Goal: Task Accomplishment & Management: Manage account settings

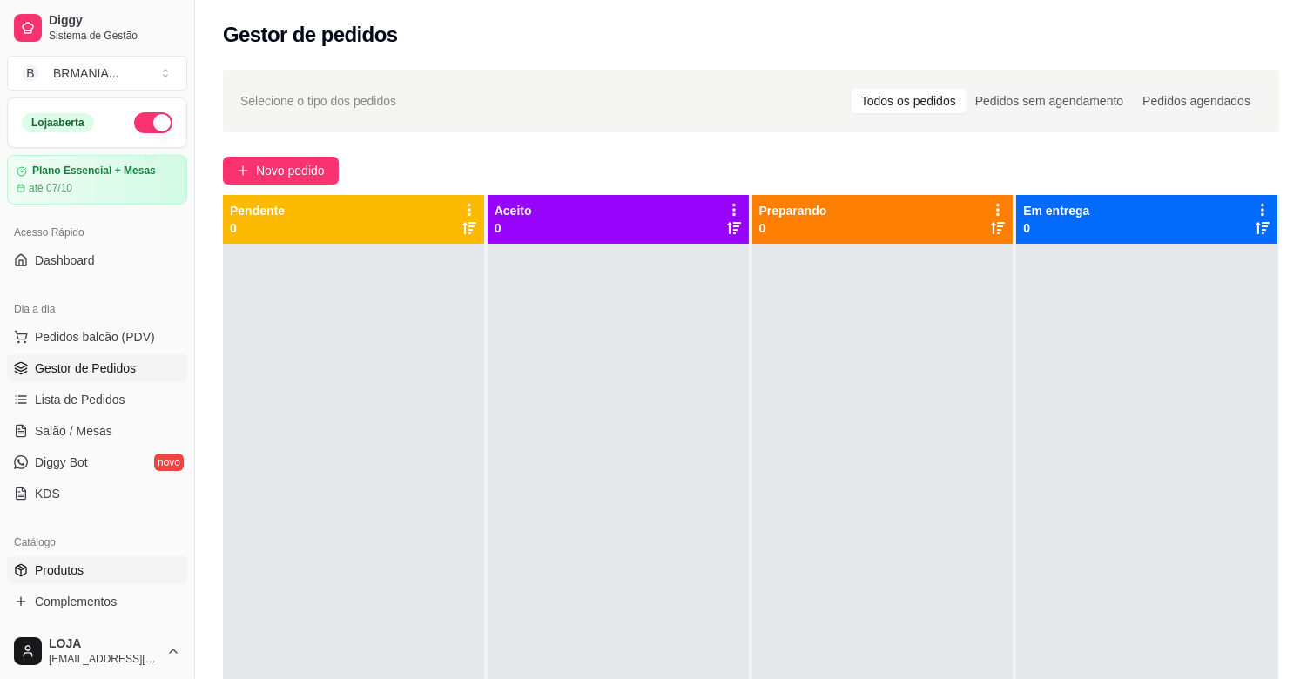
click at [87, 569] on link "Produtos" at bounding box center [97, 570] width 180 height 28
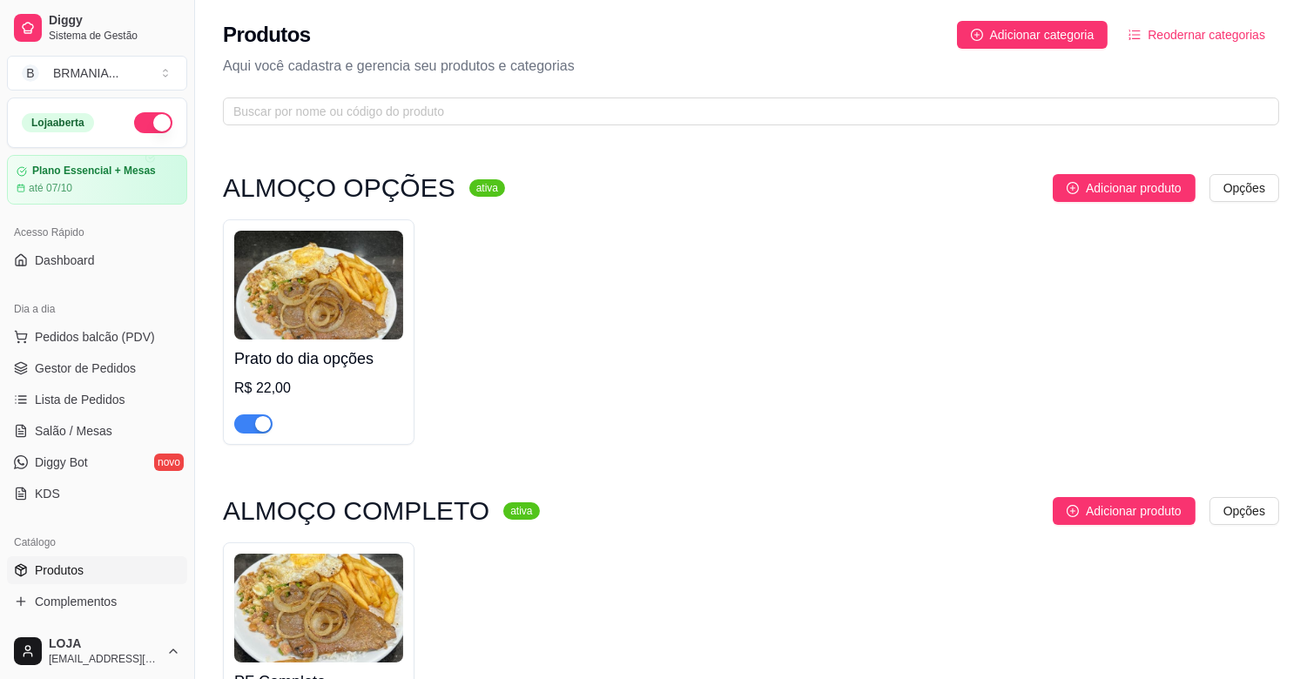
click at [264, 422] on div "button" at bounding box center [263, 424] width 16 height 16
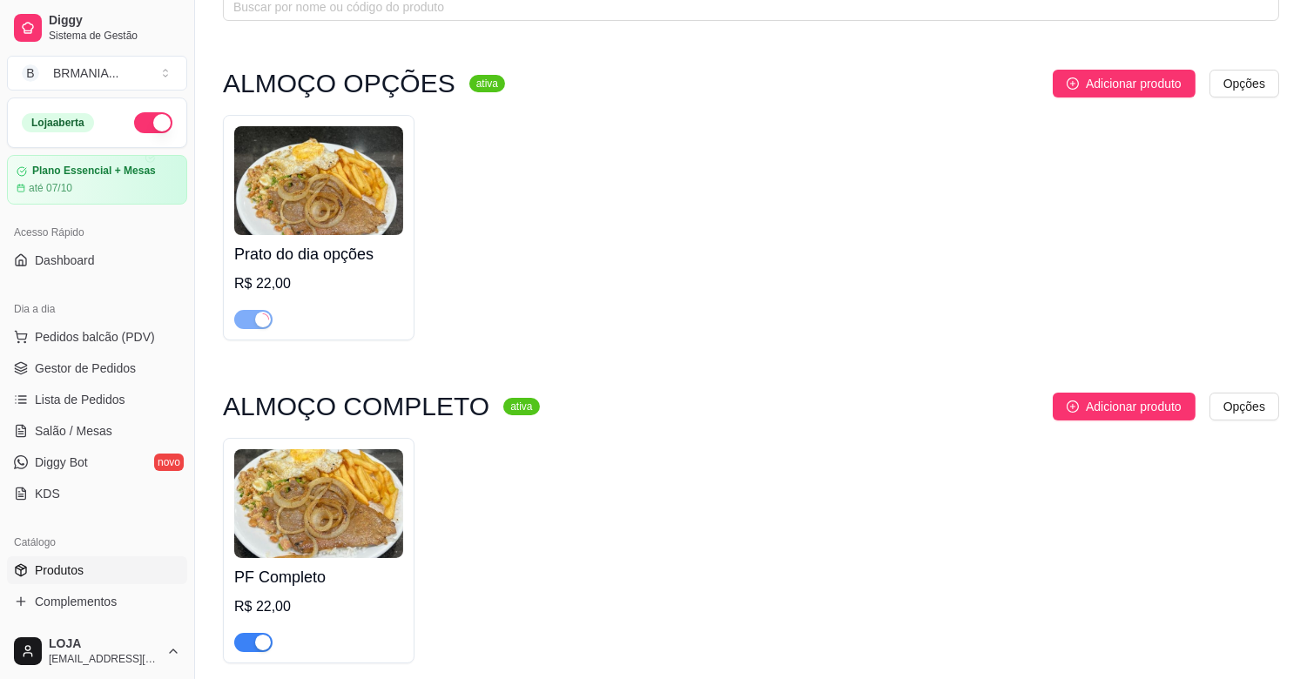
scroll to position [348, 0]
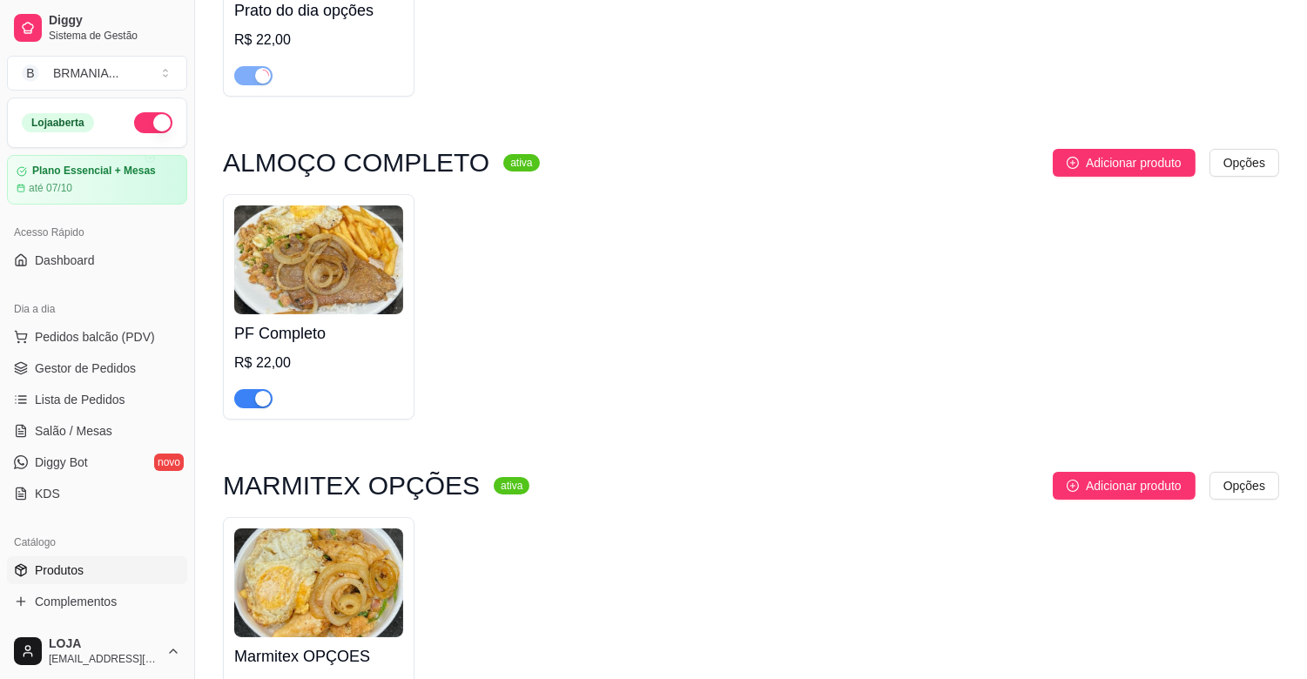
click at [258, 406] on div "button" at bounding box center [263, 399] width 16 height 16
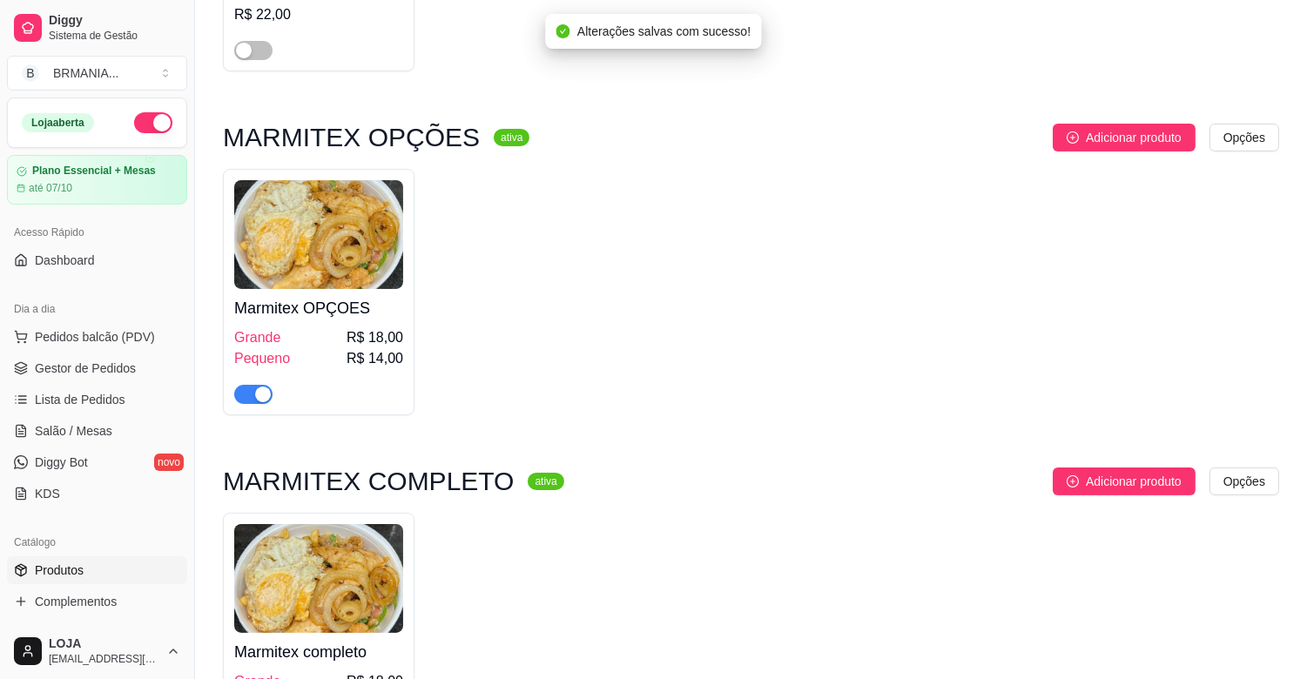
click at [261, 401] on div "button" at bounding box center [263, 395] width 16 height 16
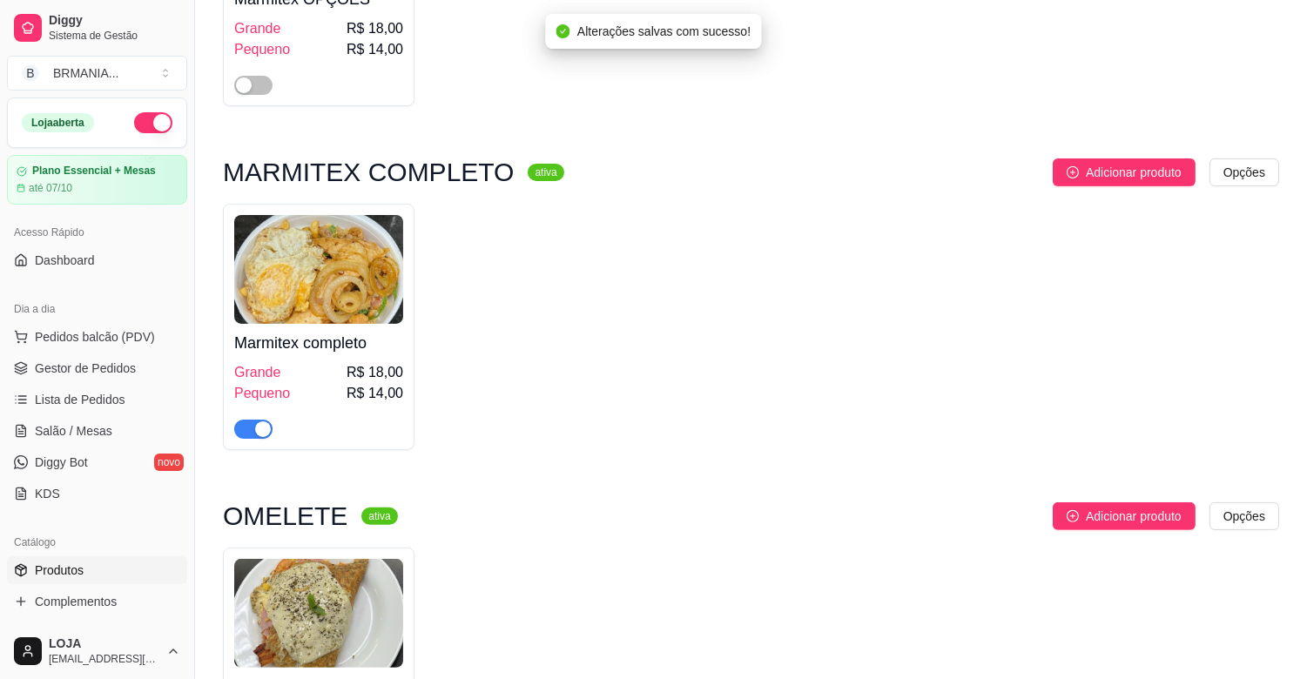
click at [257, 433] on div "button" at bounding box center [263, 429] width 16 height 16
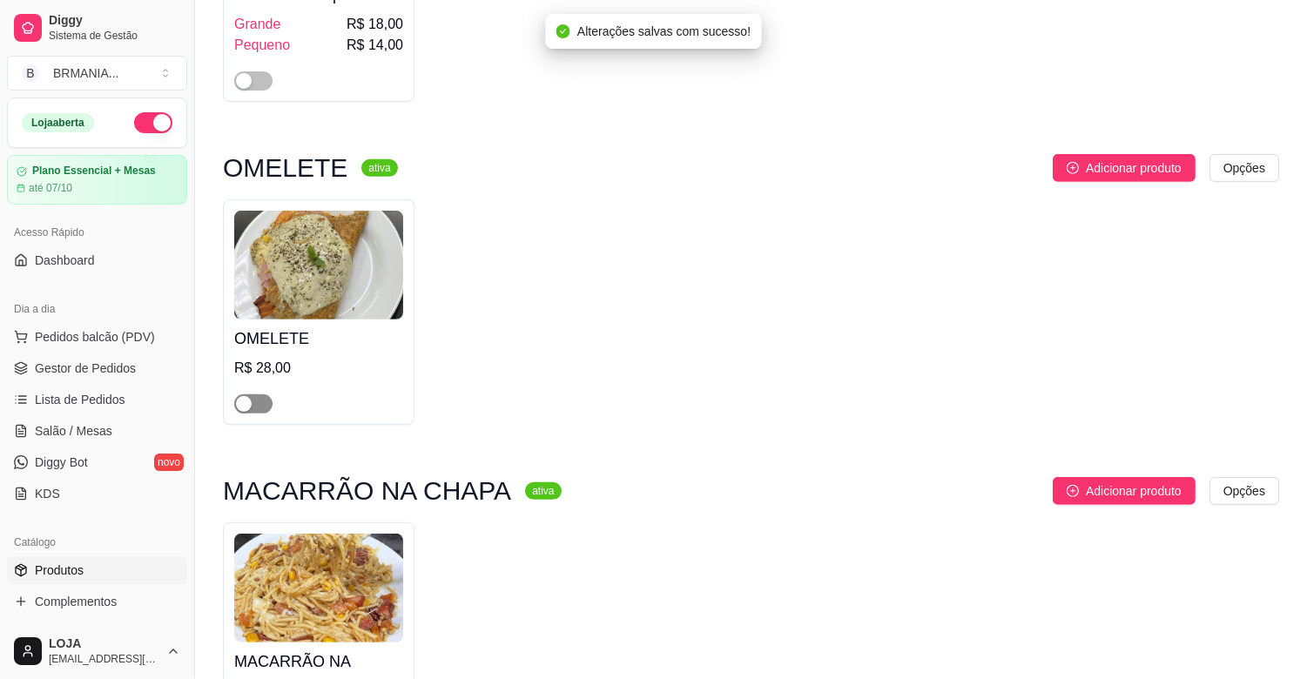
click at [262, 406] on span "button" at bounding box center [253, 403] width 38 height 19
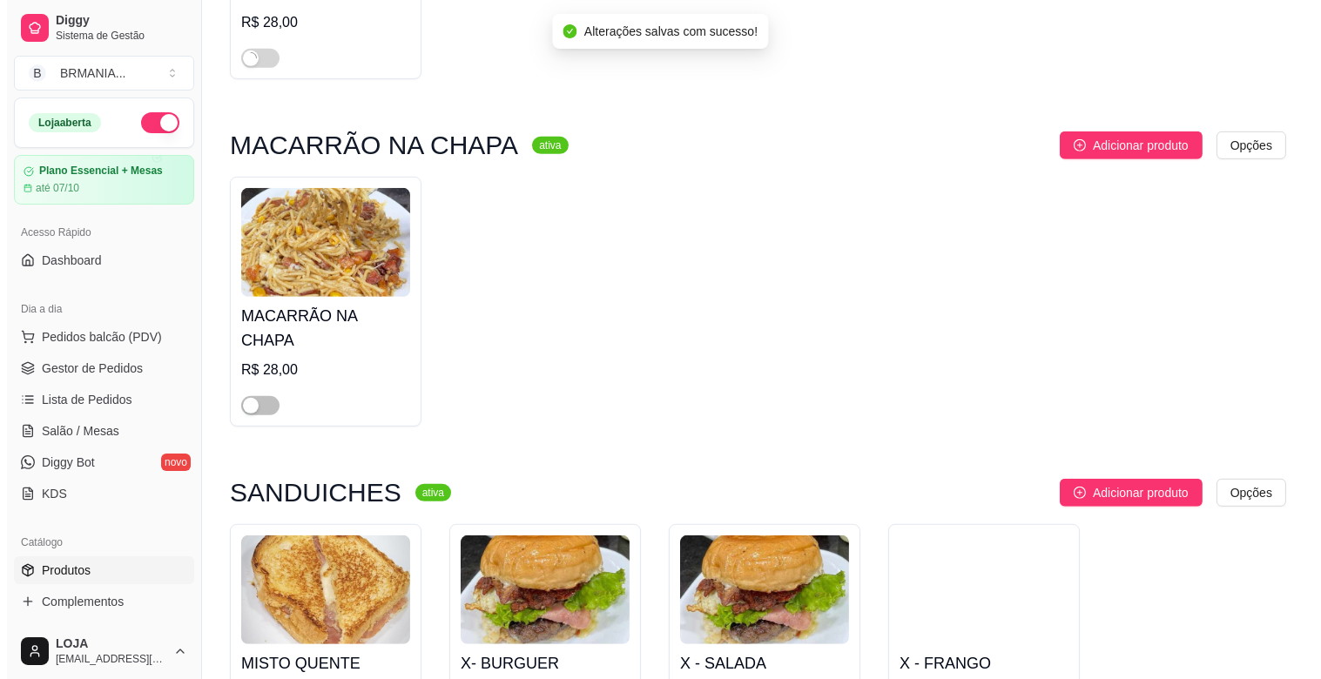
scroll to position [1702, 0]
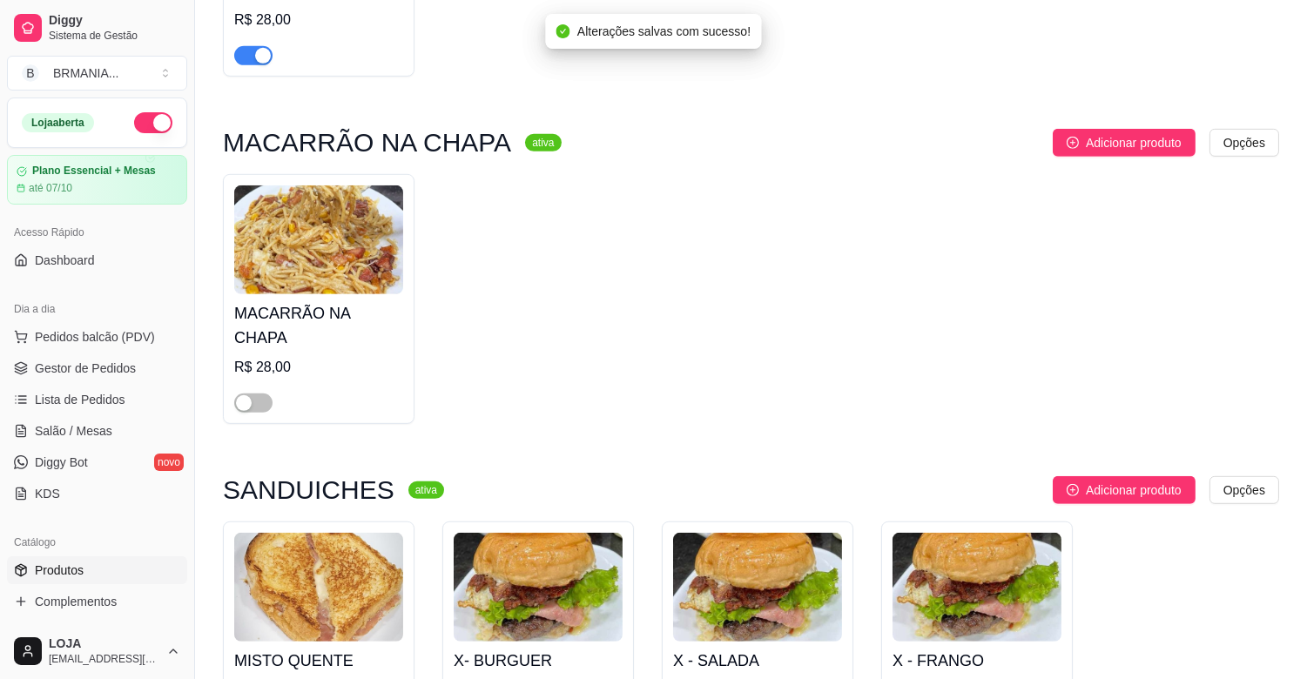
click at [255, 392] on div at bounding box center [253, 402] width 38 height 21
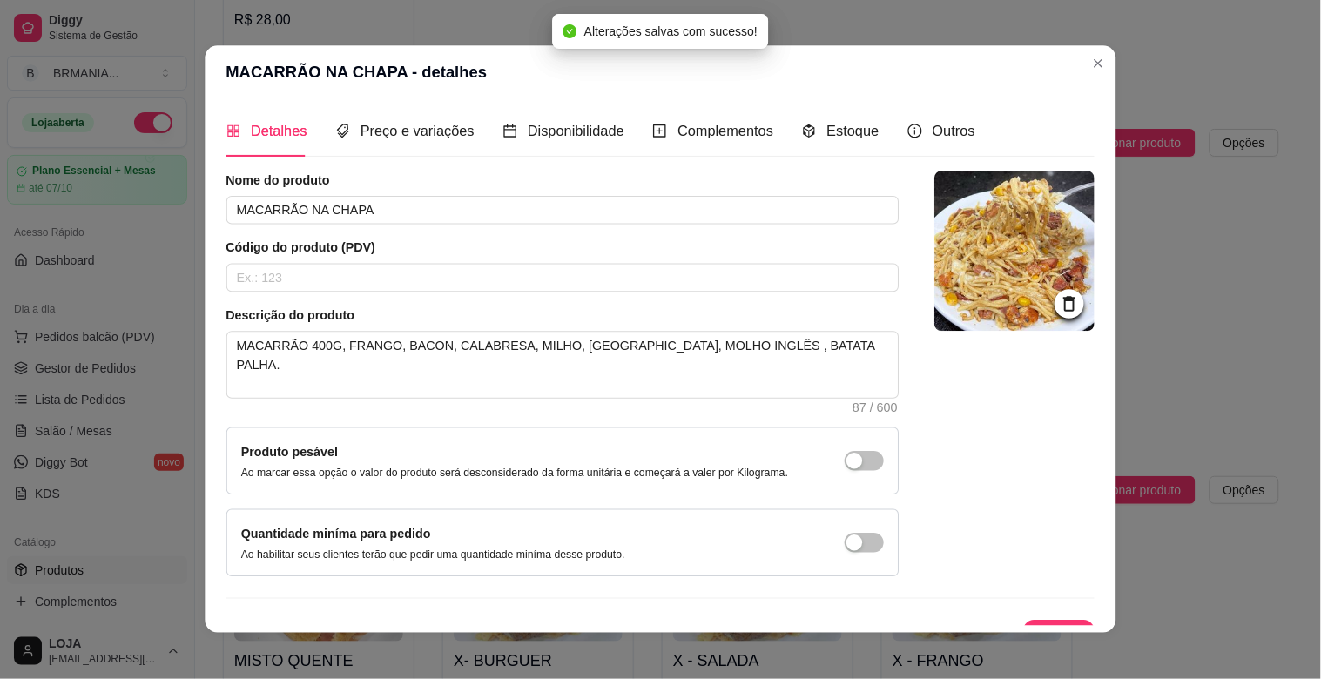
scroll to position [3, 0]
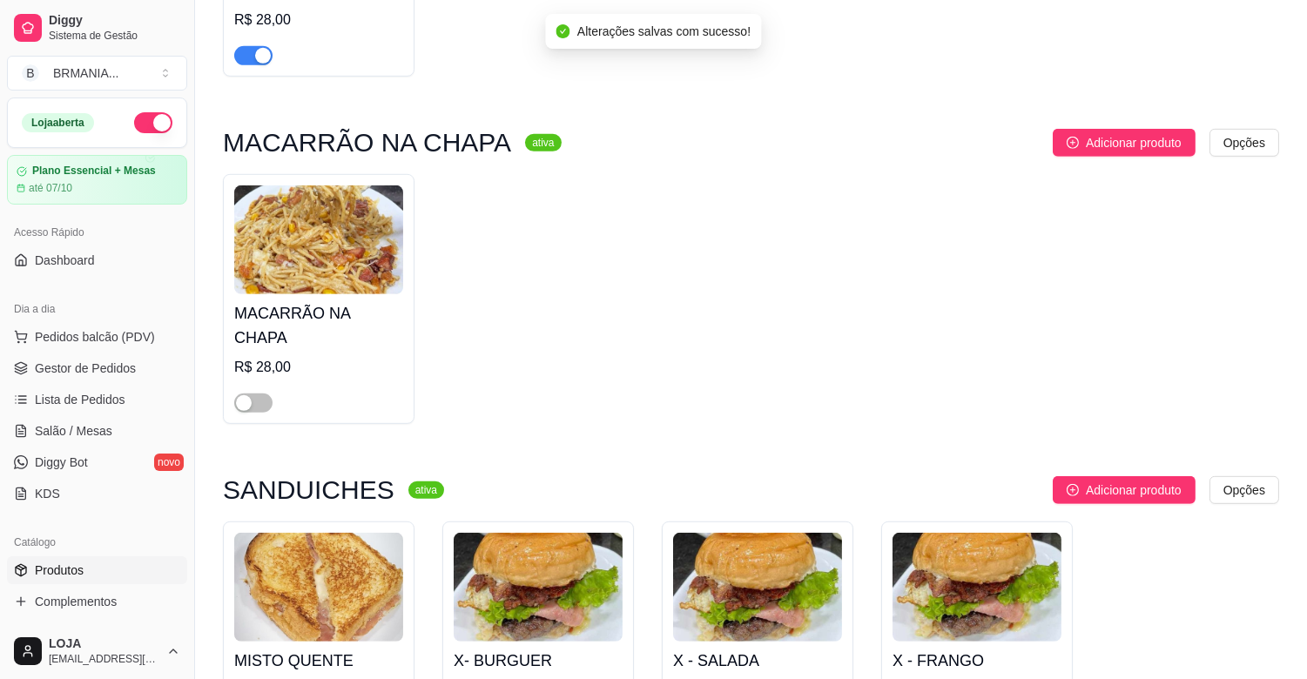
click at [266, 392] on div at bounding box center [253, 402] width 38 height 21
click at [263, 394] on span "button" at bounding box center [253, 403] width 38 height 19
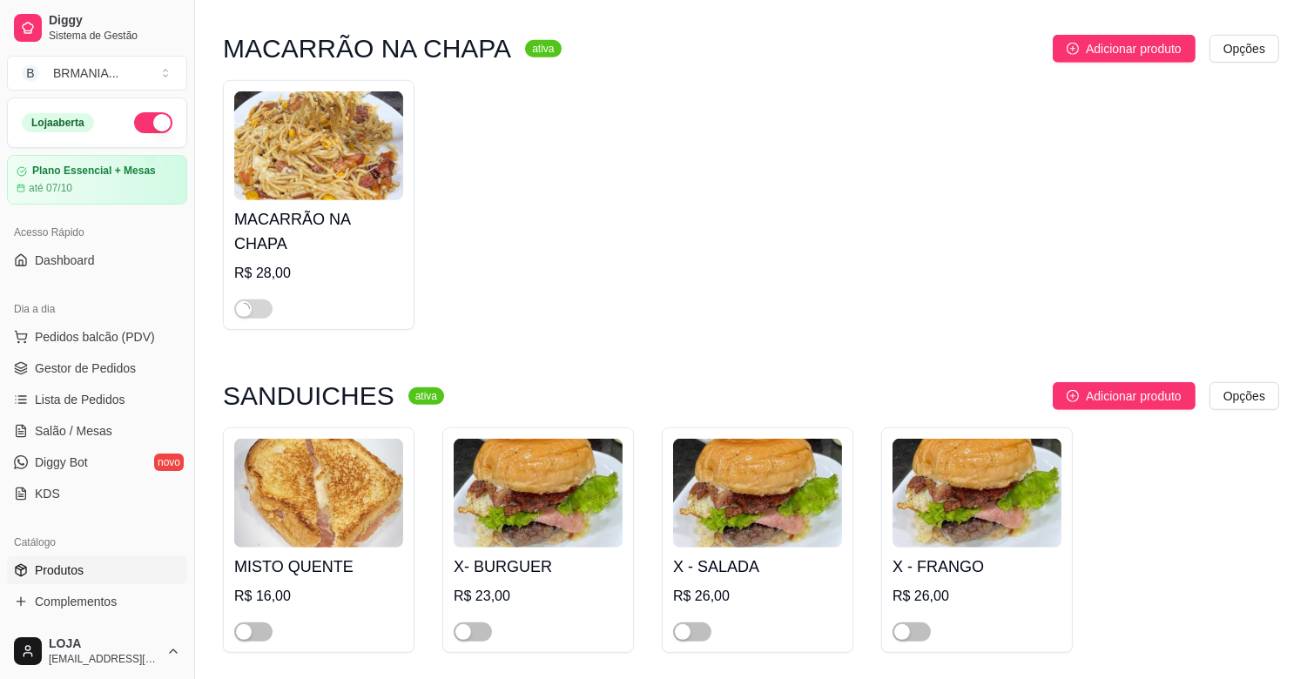
scroll to position [2050, 0]
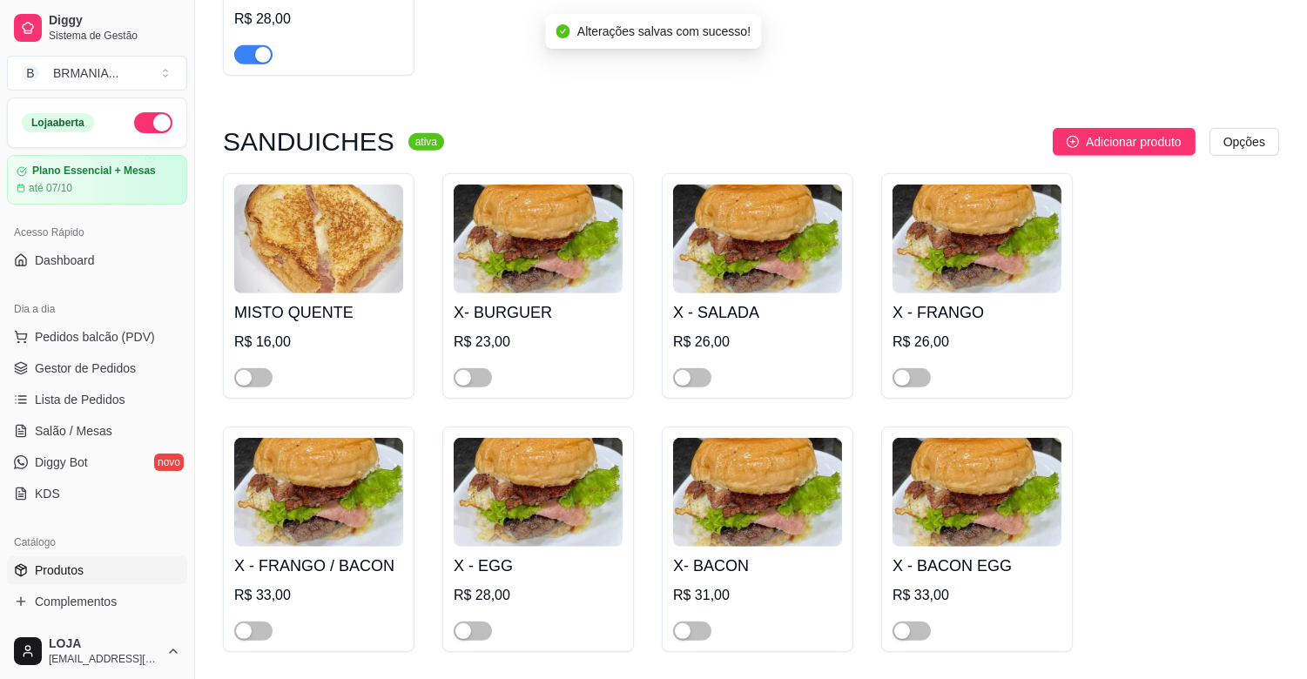
click at [247, 370] on div "button" at bounding box center [244, 378] width 16 height 16
click at [471, 622] on button "button" at bounding box center [473, 631] width 38 height 19
click at [473, 368] on button "button" at bounding box center [473, 377] width 38 height 19
click at [689, 370] on div "button" at bounding box center [683, 378] width 16 height 16
click at [701, 622] on span "button" at bounding box center [692, 631] width 38 height 19
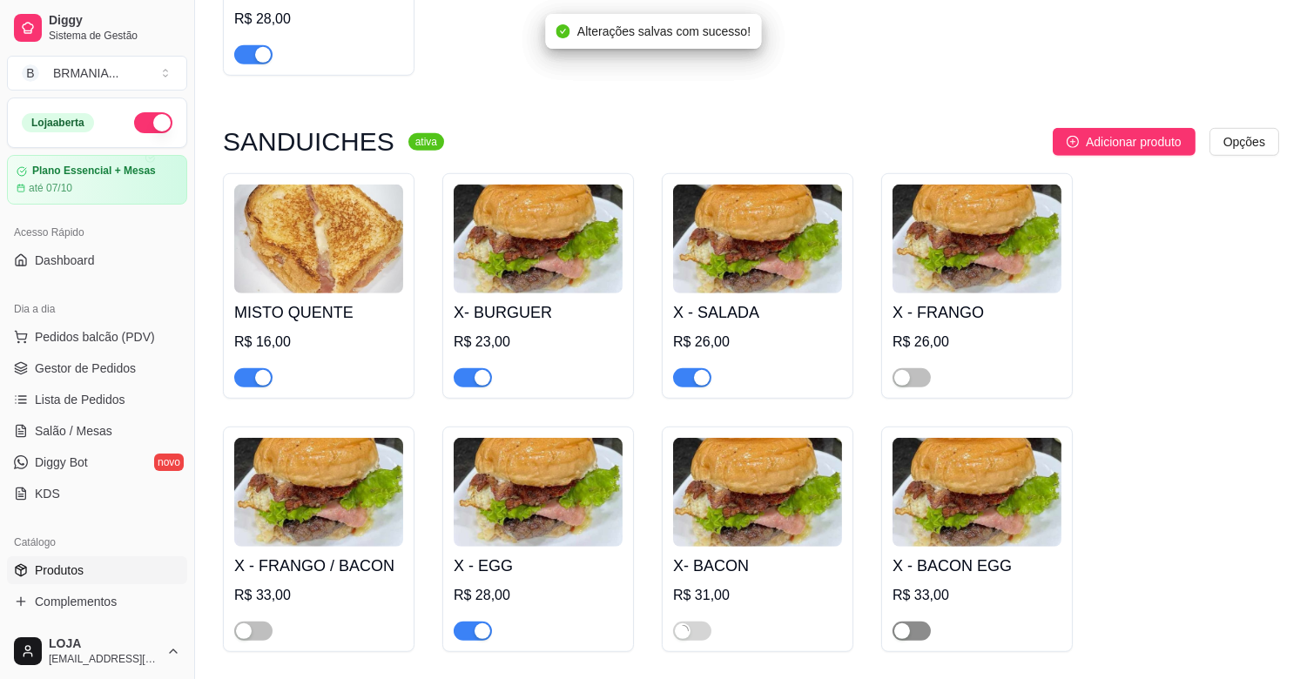
click at [907, 623] on div "button" at bounding box center [902, 631] width 16 height 16
click at [904, 370] on div "button" at bounding box center [902, 378] width 16 height 16
click at [259, 622] on span "button" at bounding box center [253, 631] width 38 height 19
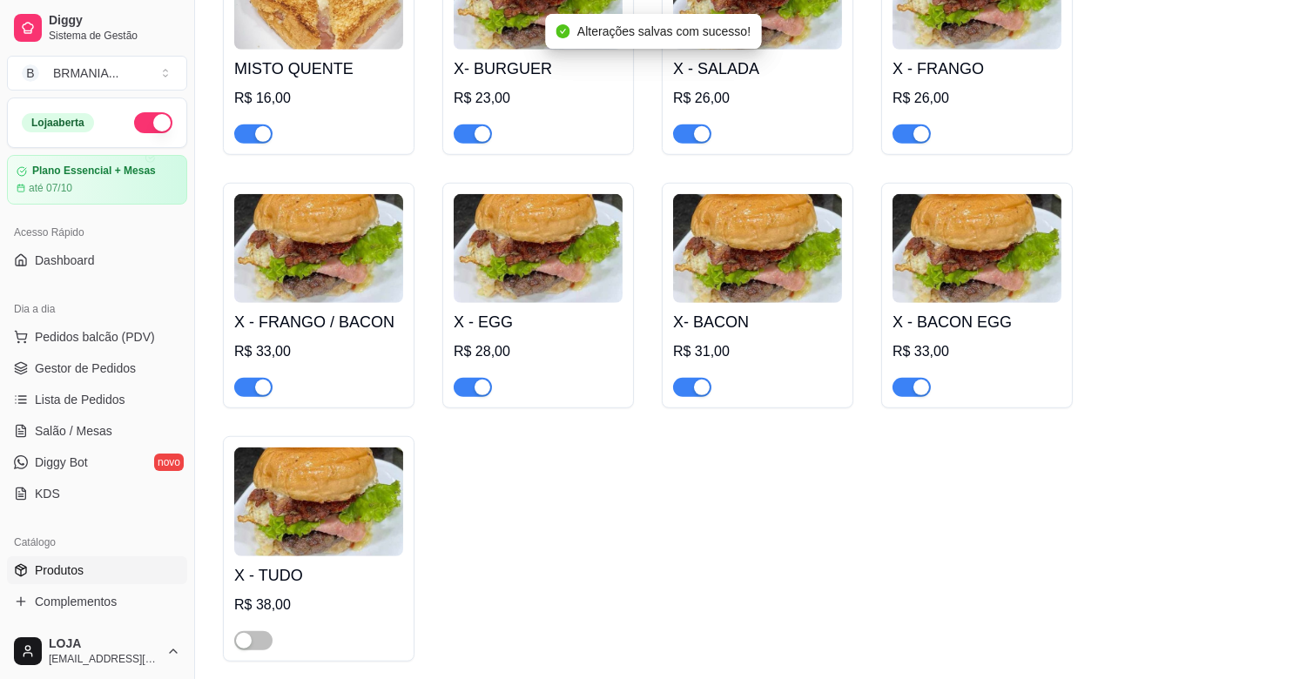
scroll to position [2360, 0]
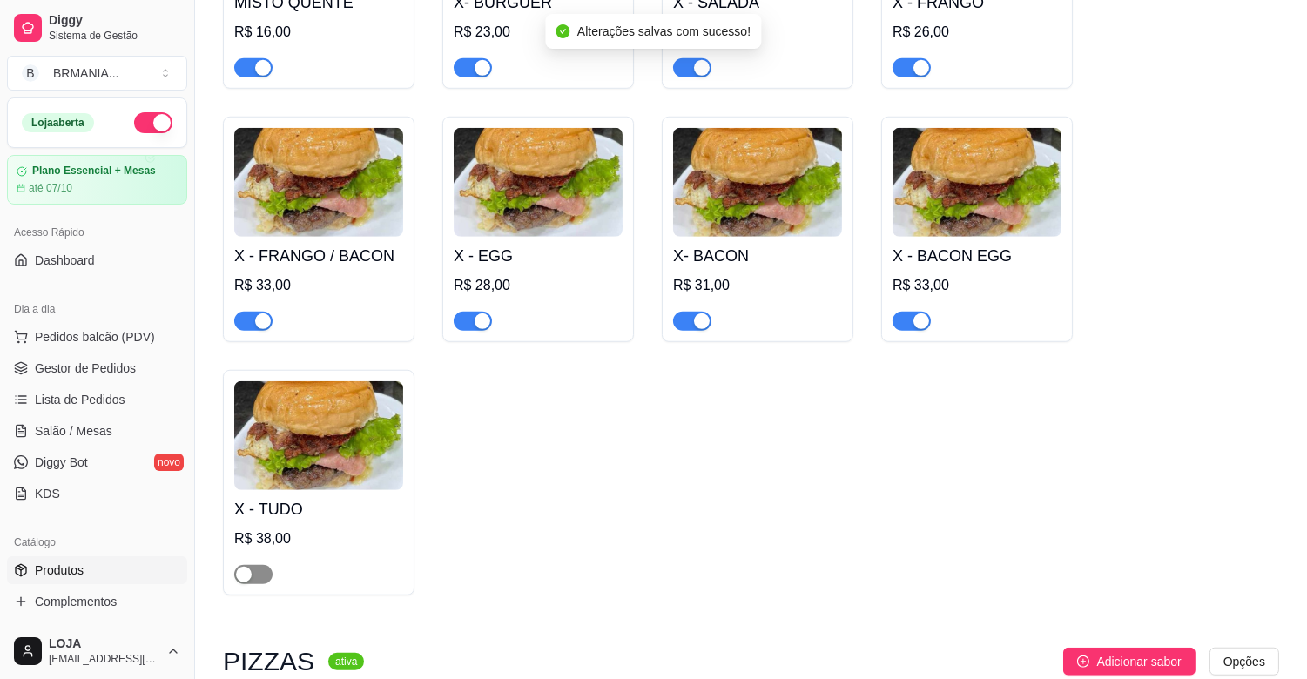
click at [261, 565] on span "button" at bounding box center [253, 574] width 38 height 19
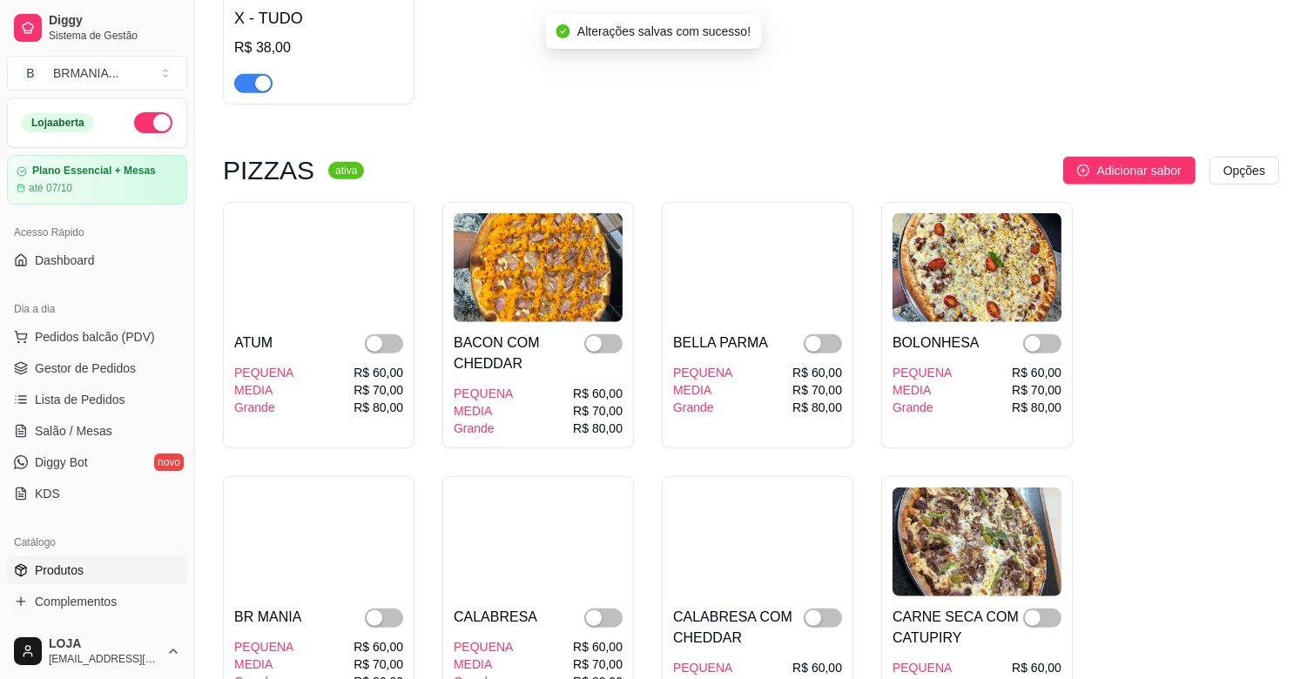
scroll to position [2863, 0]
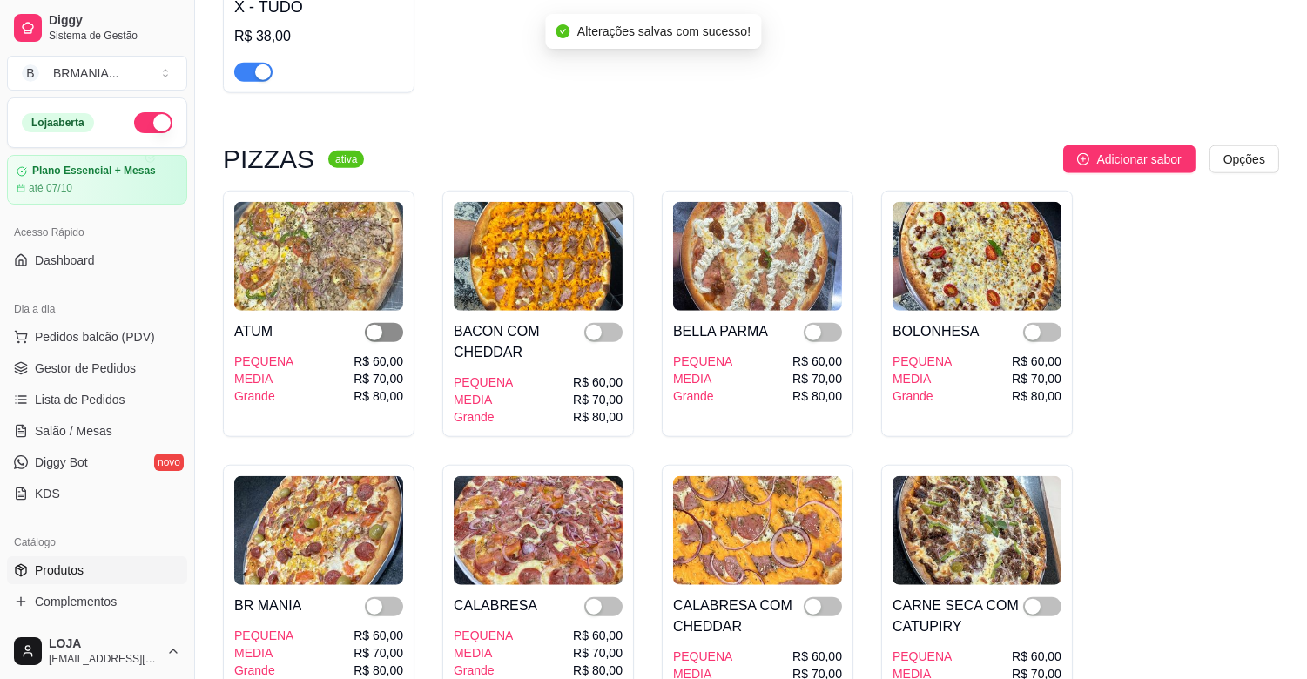
click at [387, 323] on span "button" at bounding box center [384, 332] width 38 height 19
click at [594, 325] on div "button" at bounding box center [594, 333] width 16 height 16
click at [822, 323] on span "button" at bounding box center [823, 332] width 38 height 19
click at [1033, 325] on div "button" at bounding box center [1033, 333] width 16 height 16
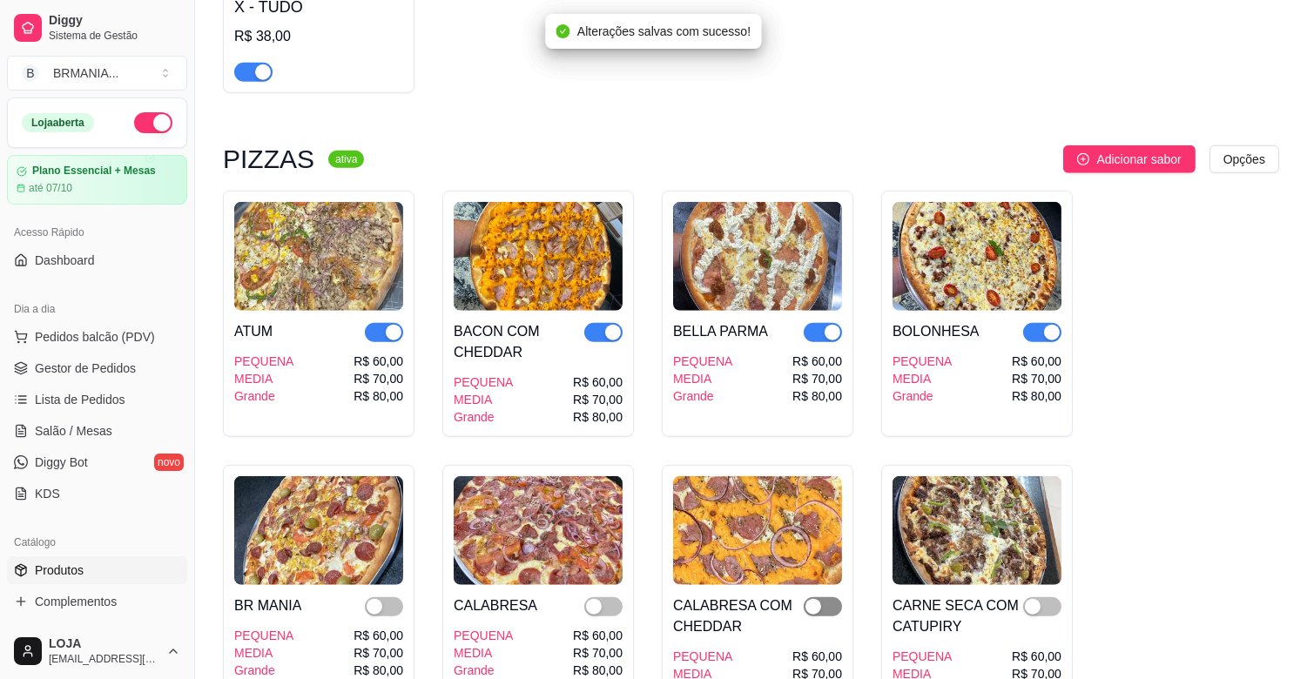
click at [825, 597] on span "button" at bounding box center [823, 606] width 38 height 19
click at [597, 599] on div "button" at bounding box center [594, 607] width 16 height 16
click at [375, 599] on div "button" at bounding box center [375, 607] width 16 height 16
click at [1033, 599] on div "button" at bounding box center [1033, 607] width 16 height 16
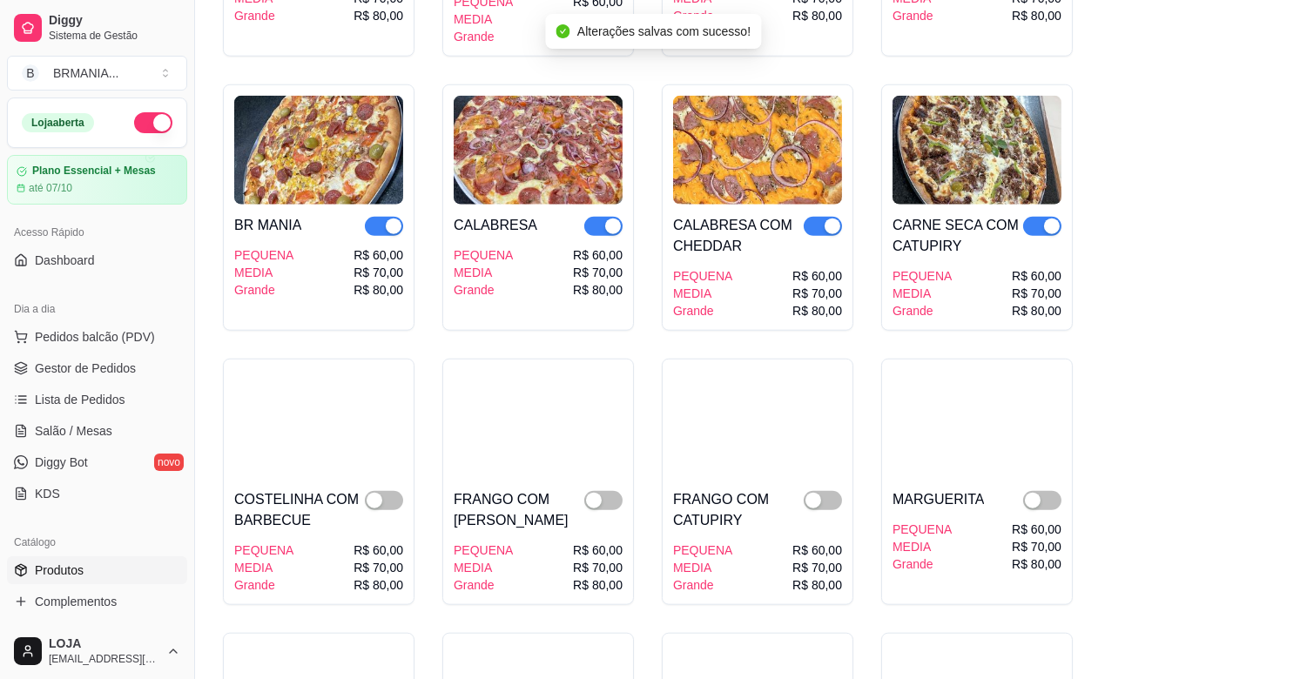
scroll to position [3250, 0]
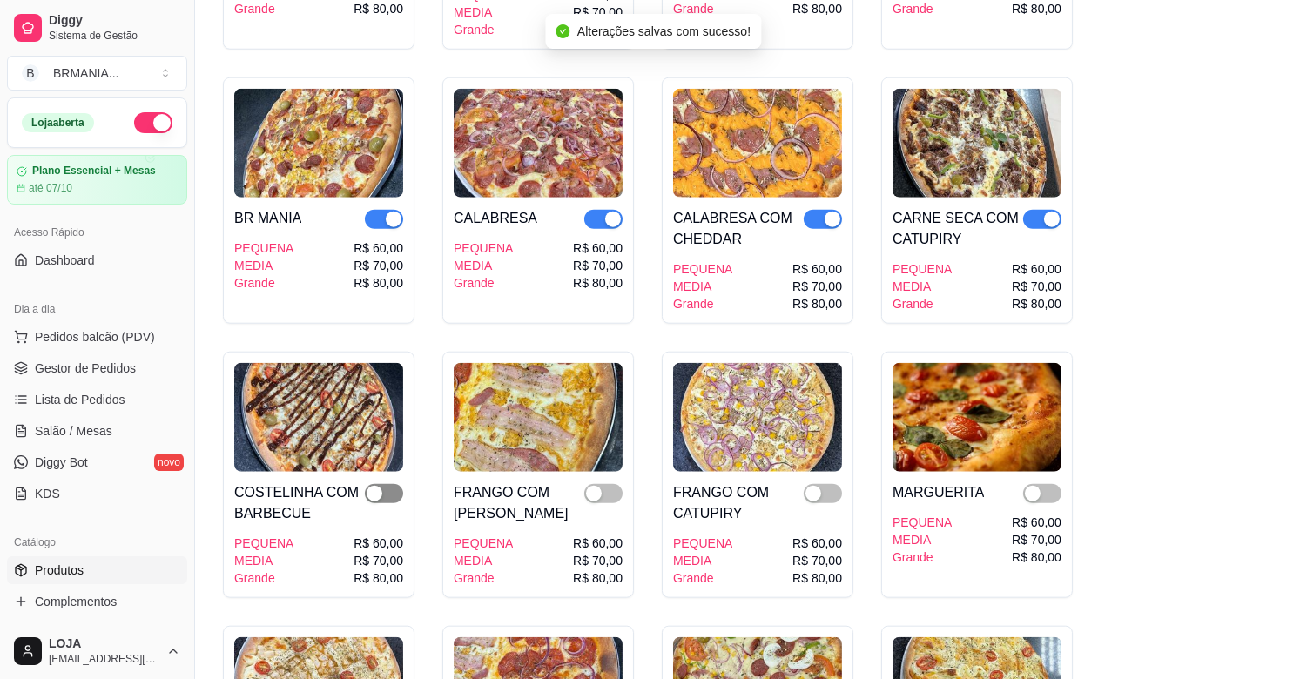
click at [393, 484] on span "button" at bounding box center [384, 493] width 38 height 19
click at [811, 486] on div "button" at bounding box center [813, 494] width 16 height 16
click at [599, 486] on div "button" at bounding box center [594, 494] width 16 height 16
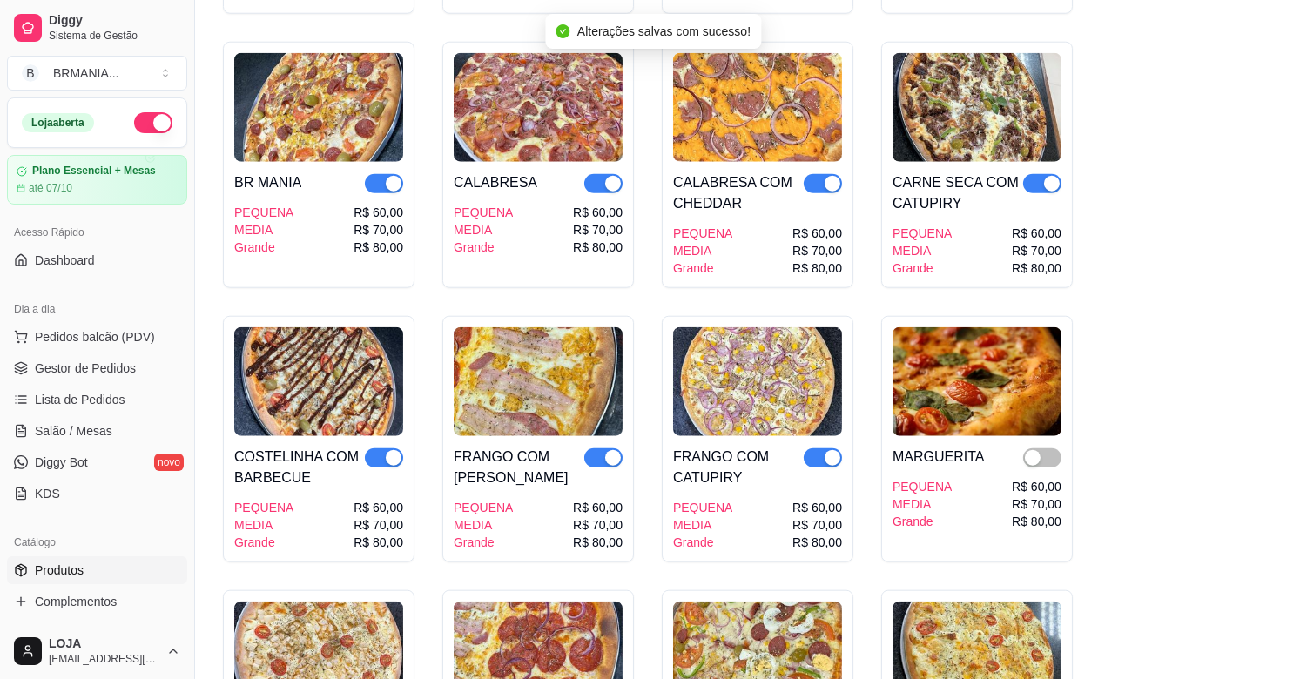
scroll to position [3289, 0]
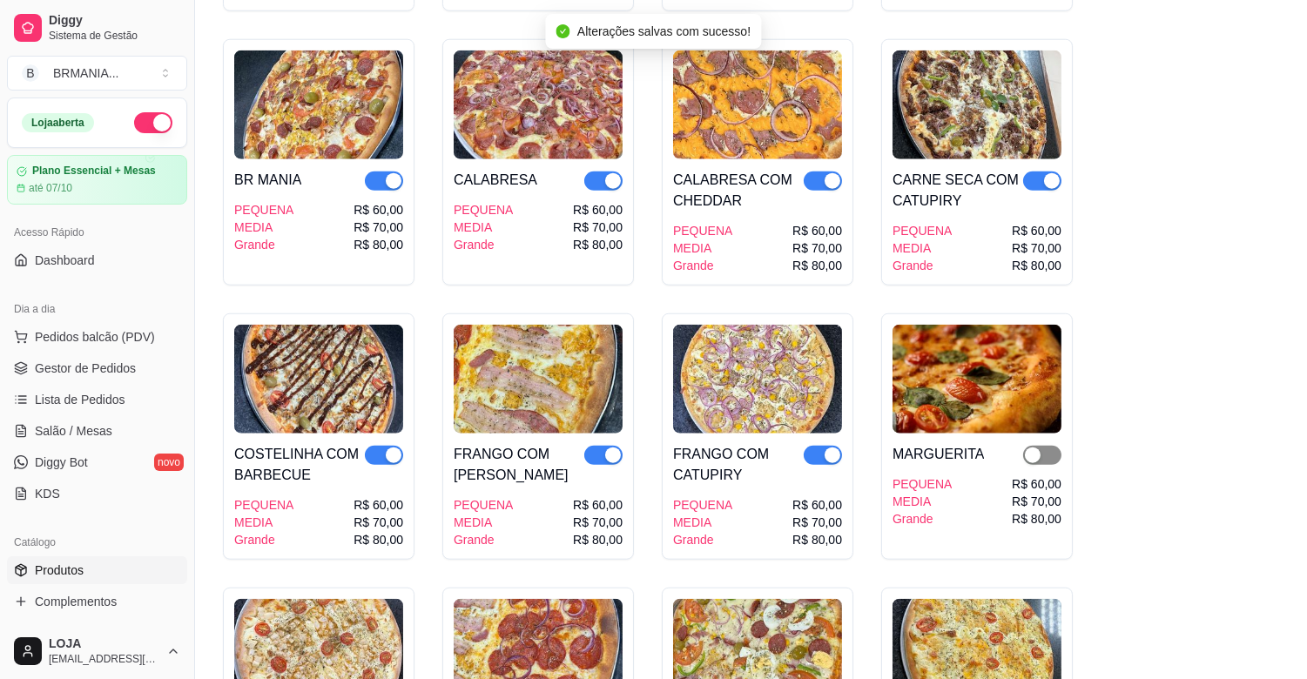
click at [1036, 448] on div "button" at bounding box center [1033, 456] width 16 height 16
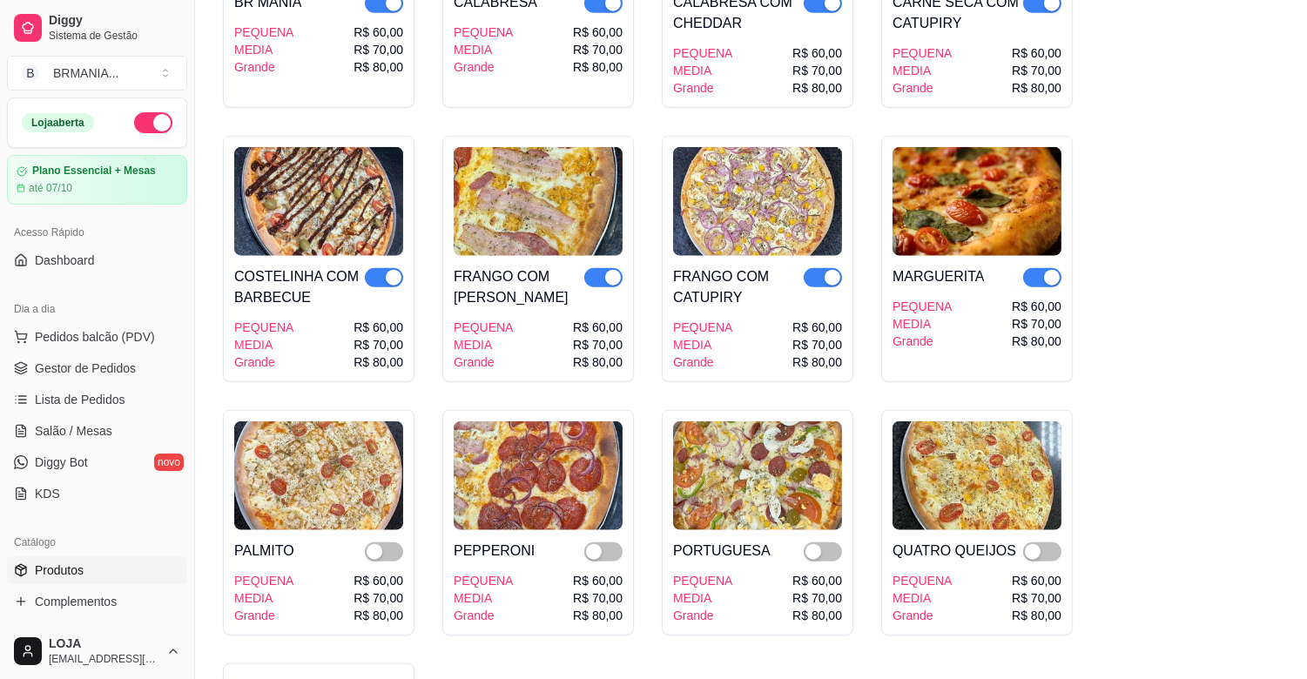
scroll to position [3483, 0]
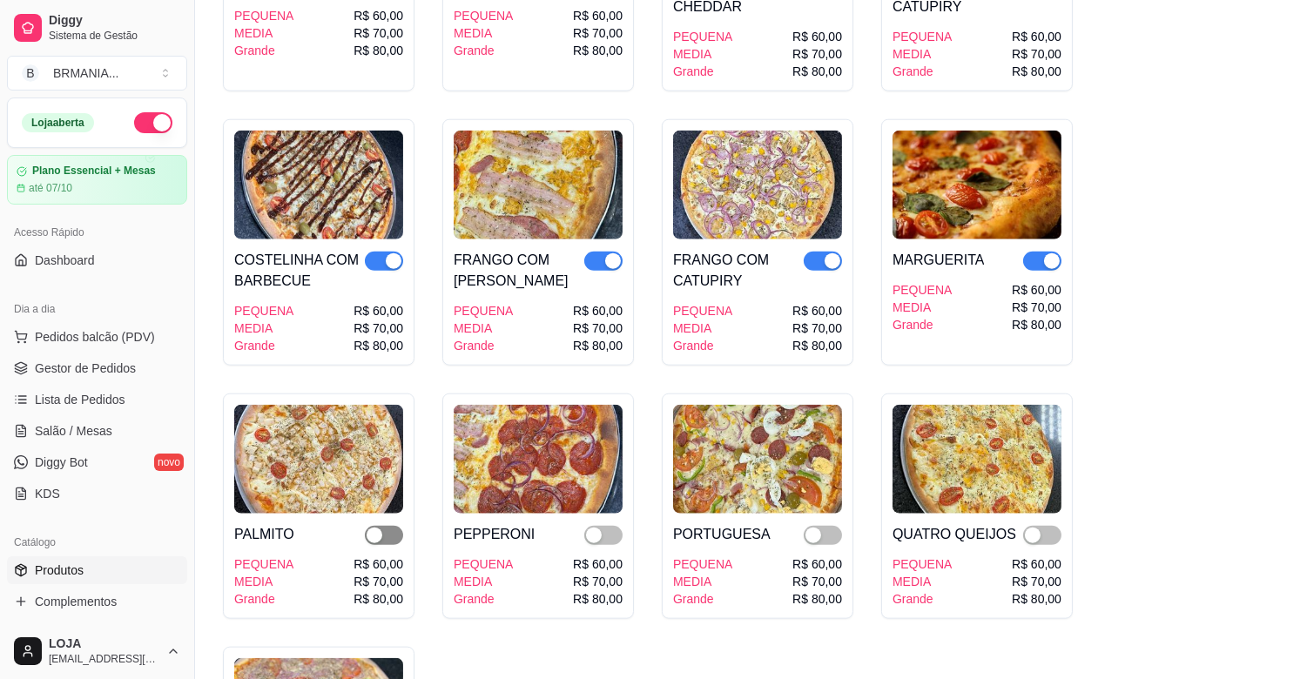
click at [389, 526] on span "button" at bounding box center [384, 535] width 38 height 19
click at [605, 526] on span "button" at bounding box center [603, 535] width 38 height 19
click at [823, 526] on span "button" at bounding box center [823, 535] width 38 height 19
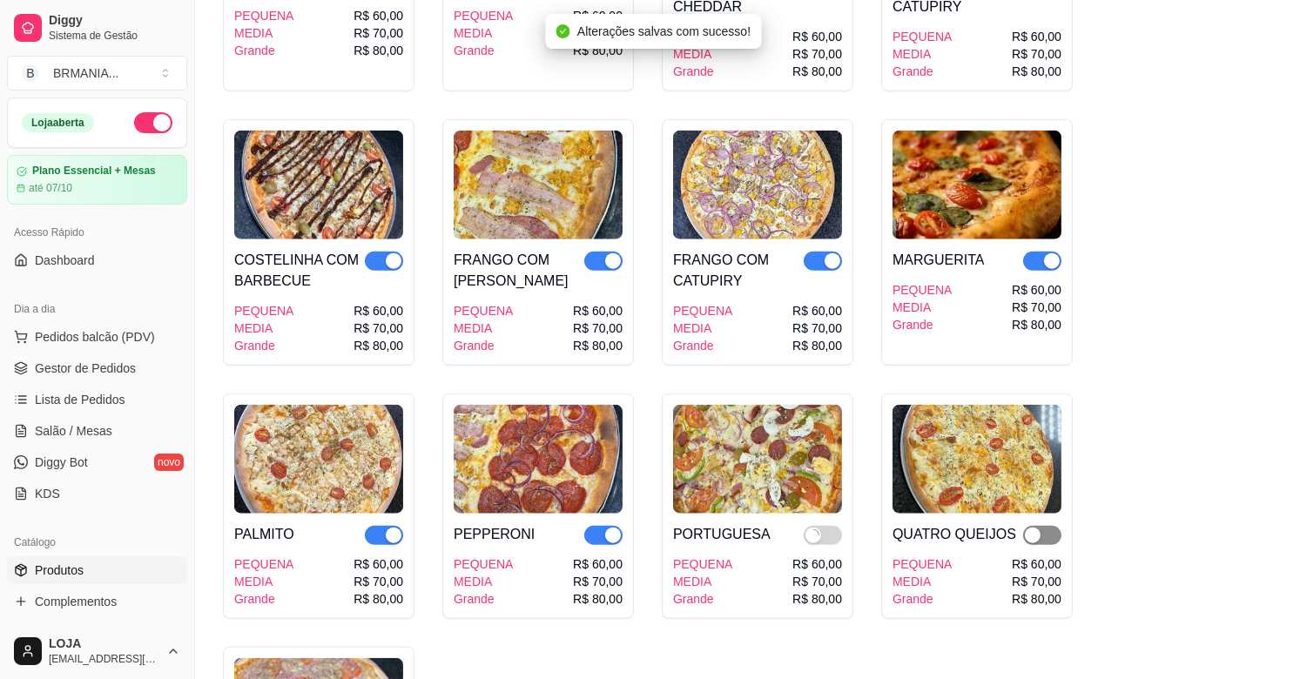
click at [1052, 526] on span "button" at bounding box center [1042, 535] width 38 height 19
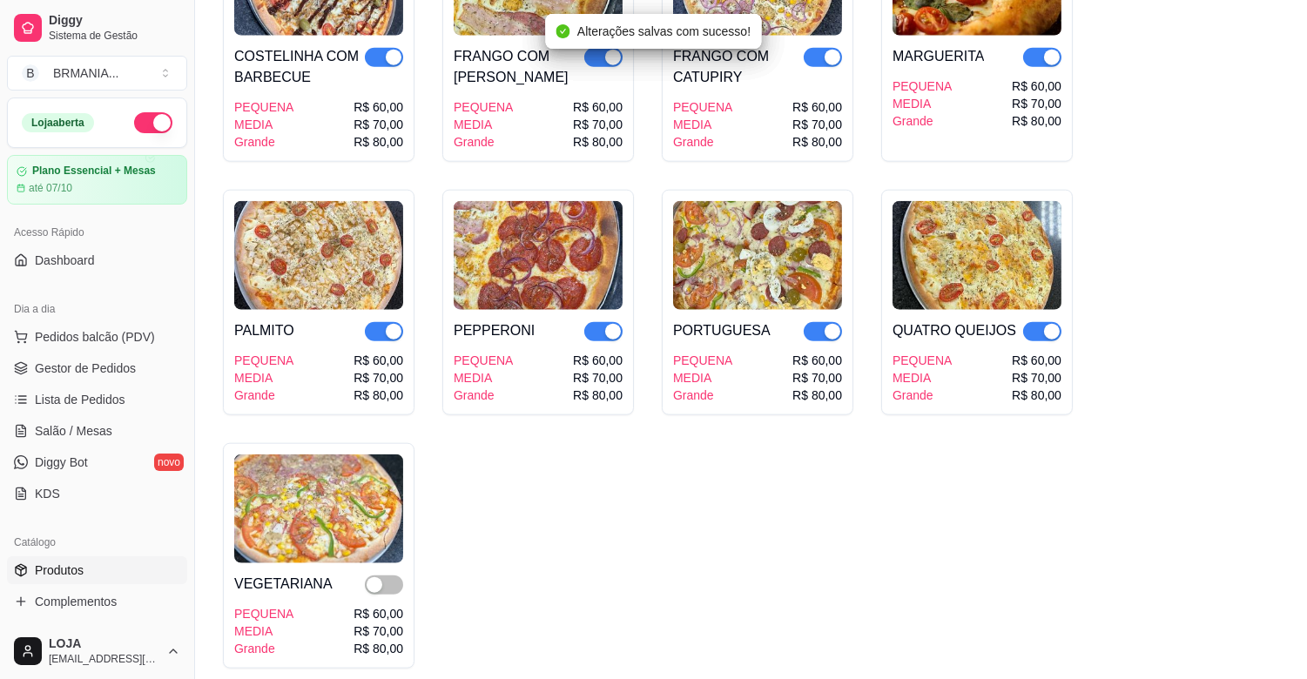
scroll to position [3792, 0]
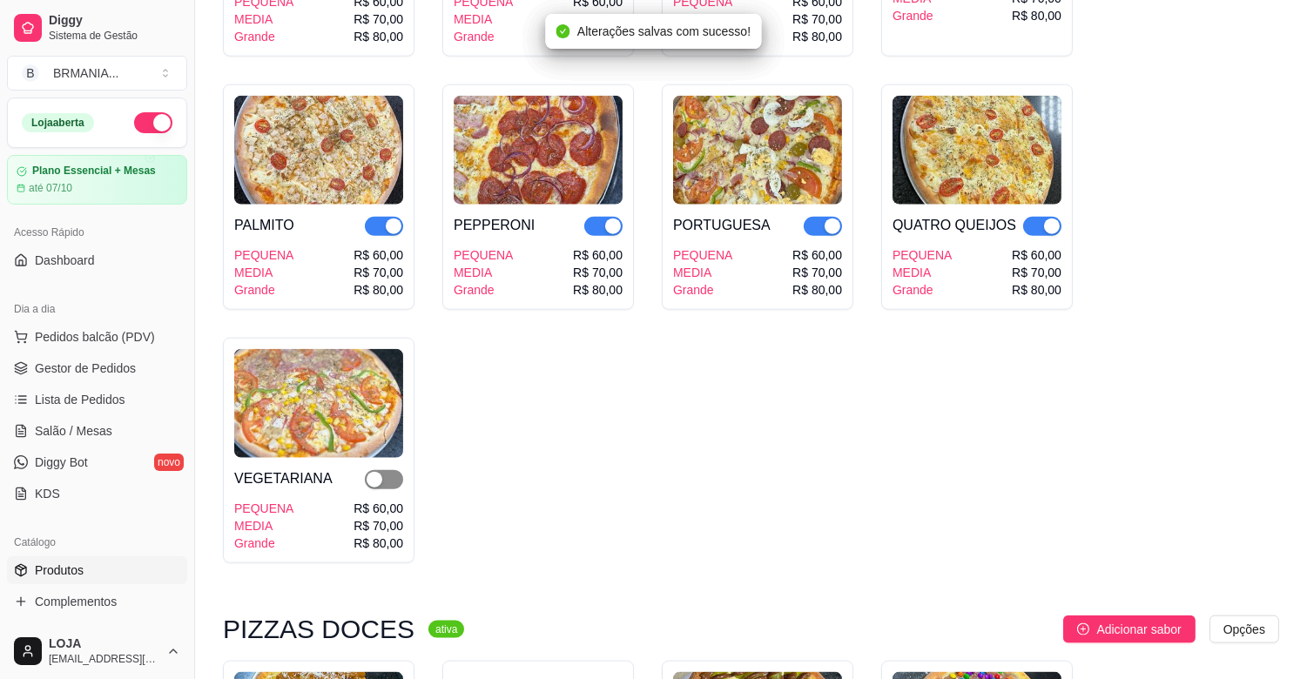
click at [397, 470] on span "button" at bounding box center [384, 479] width 38 height 19
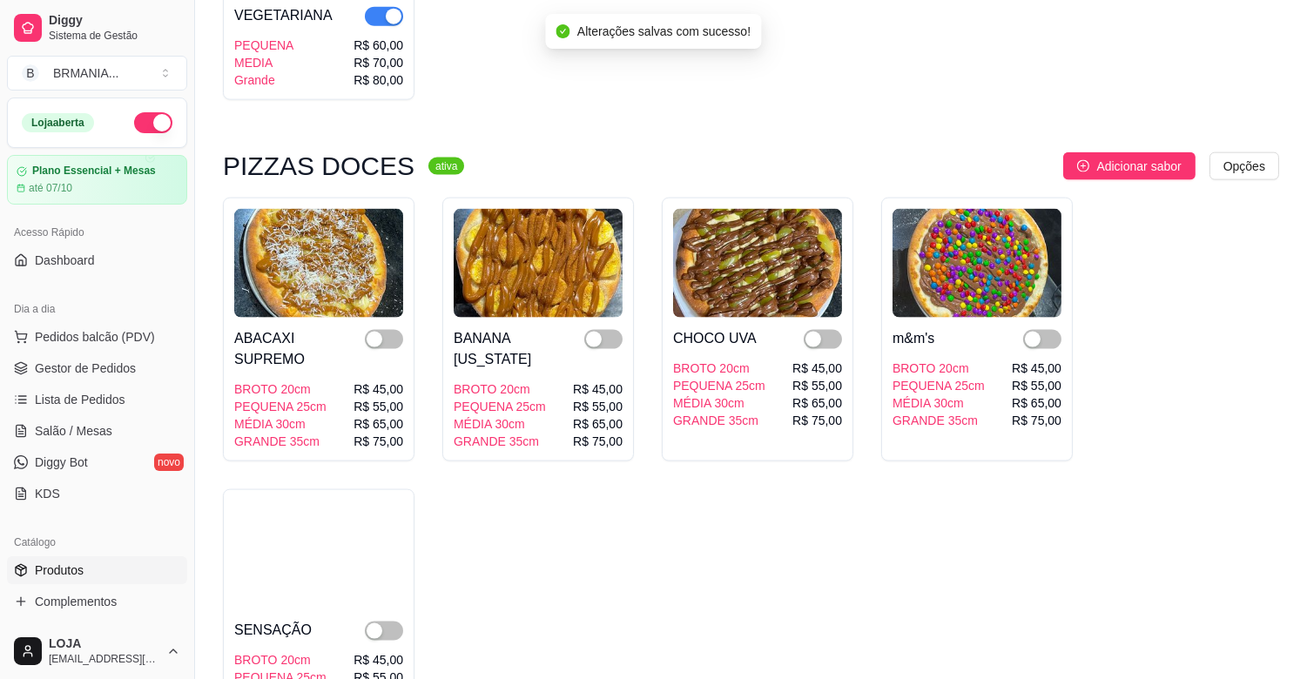
scroll to position [4256, 0]
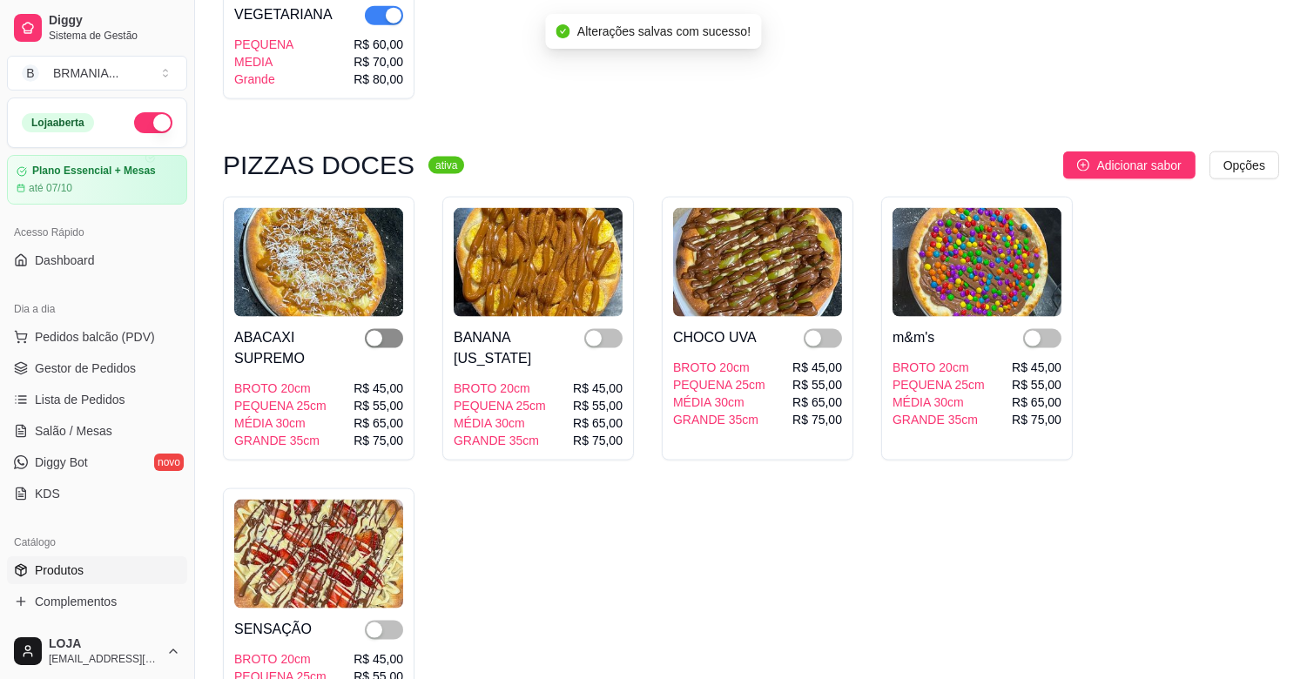
click at [387, 329] on span "button" at bounding box center [384, 338] width 38 height 19
click at [387, 621] on span "button" at bounding box center [384, 630] width 38 height 19
click at [596, 331] on div "button" at bounding box center [594, 339] width 16 height 16
click at [817, 331] on div "button" at bounding box center [813, 339] width 16 height 16
click at [1034, 331] on div "button" at bounding box center [1033, 339] width 16 height 16
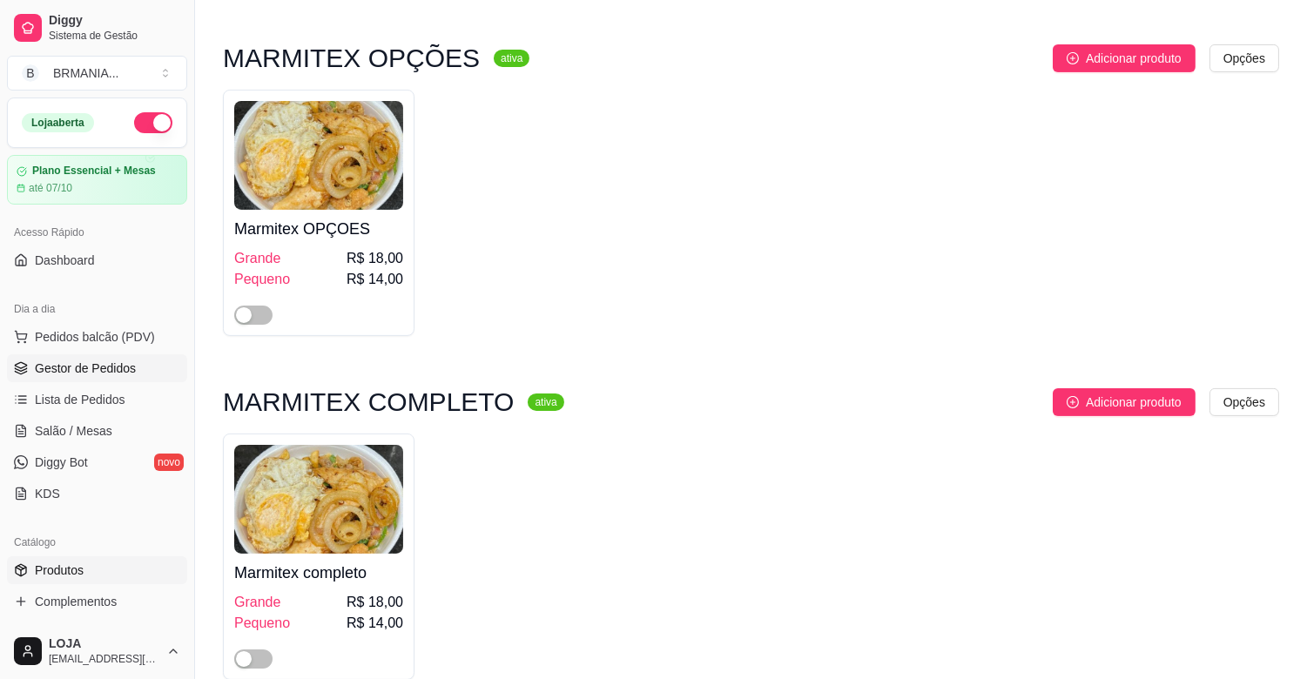
scroll to position [542, 0]
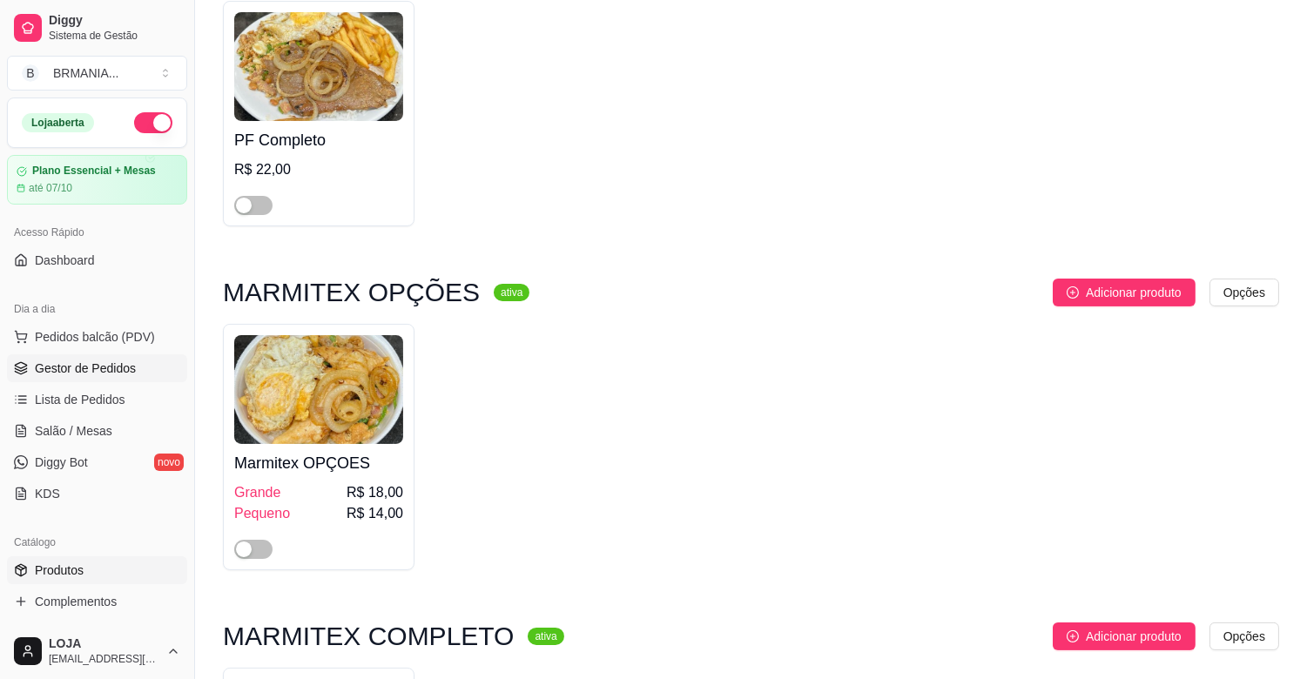
click at [100, 371] on span "Gestor de Pedidos" at bounding box center [85, 368] width 101 height 17
